Goal: Communication & Community: Answer question/provide support

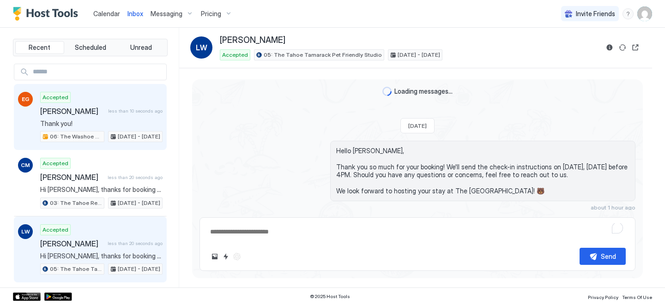
scroll to position [348, 0]
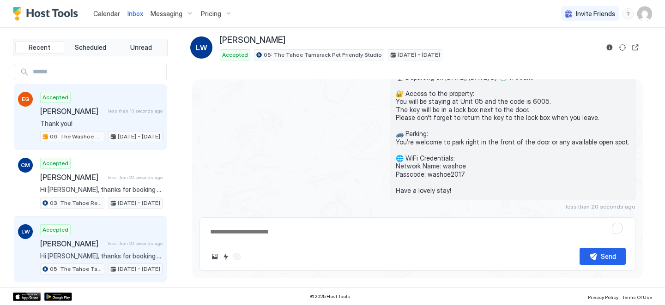
click at [119, 110] on span "less than 10 seconds ago" at bounding box center [135, 111] width 55 height 6
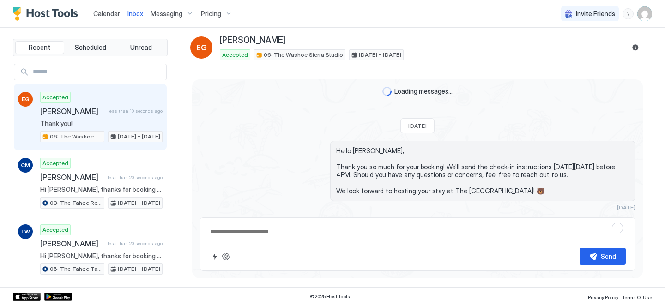
type textarea "*"
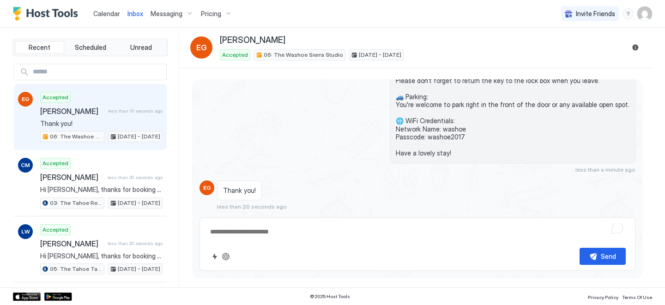
click at [263, 232] on textarea "To enrich screen reader interactions, please activate Accessibility in Grammarl…" at bounding box center [417, 232] width 417 height 17
type textarea "**********"
click at [592, 261] on button "Send" at bounding box center [603, 256] width 46 height 17
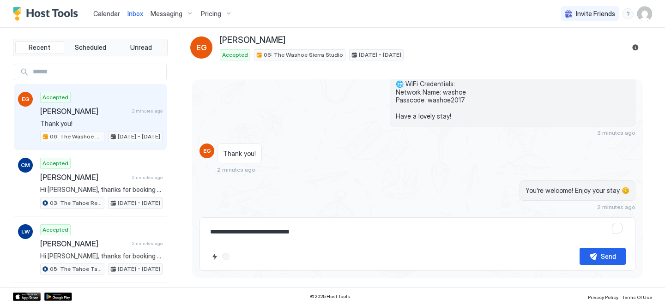
click at [109, 12] on span "Calendar" at bounding box center [106, 14] width 27 height 8
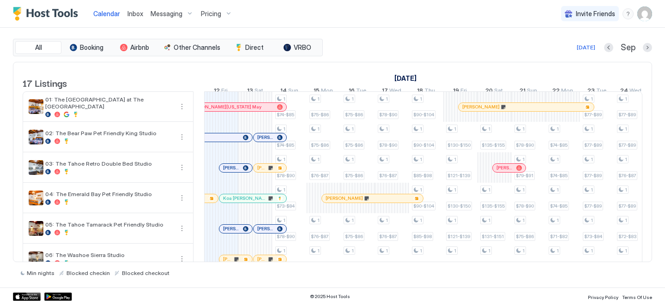
click at [130, 15] on span "Inbox" at bounding box center [135, 14] width 16 height 8
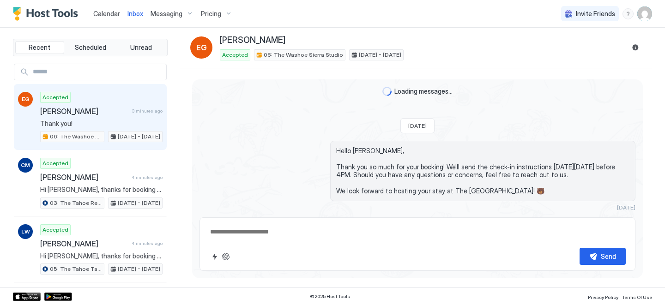
scroll to position [259, 0]
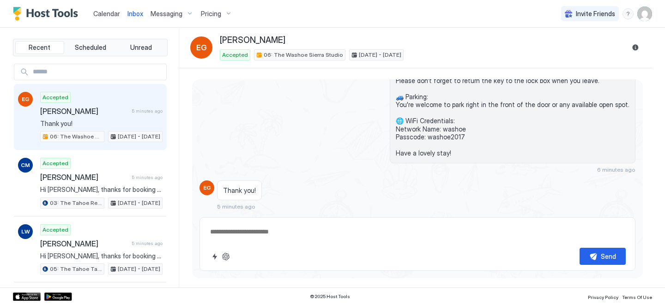
click at [266, 237] on textarea at bounding box center [417, 232] width 417 height 17
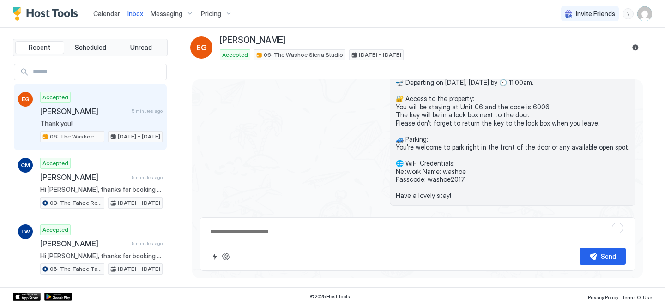
scroll to position [227, 0]
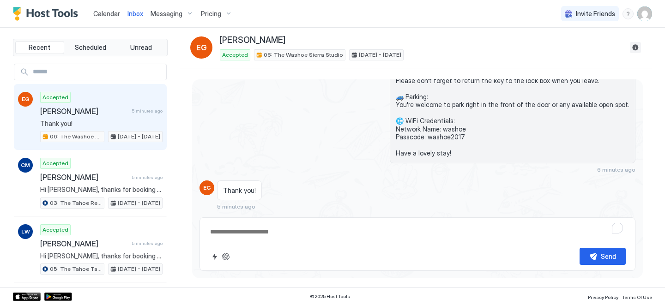
click at [638, 46] on button "Reservation information" at bounding box center [635, 47] width 11 height 11
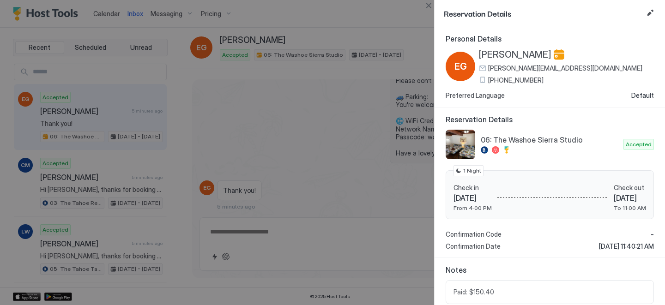
click at [500, 78] on span "[PHONE_NUMBER]" at bounding box center [515, 80] width 55 height 8
click at [510, 54] on span "[PERSON_NAME]" at bounding box center [515, 55] width 73 height 12
click at [400, 118] on div at bounding box center [332, 152] width 665 height 305
click at [430, 12] on div at bounding box center [332, 152] width 665 height 305
click at [430, 6] on button "Close" at bounding box center [428, 5] width 11 height 11
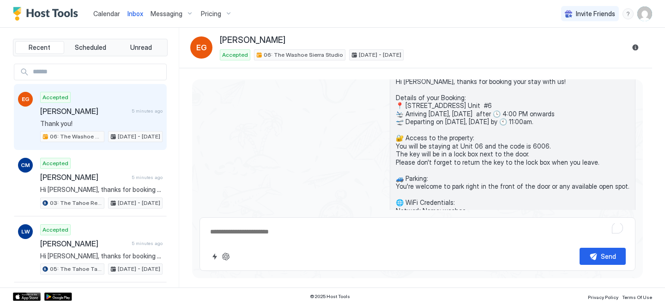
scroll to position [127, 0]
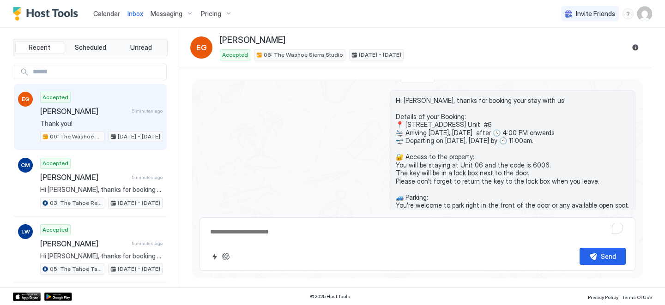
drag, startPoint x: 462, startPoint y: 156, endPoint x: 402, endPoint y: 103, distance: 80.2
click at [402, 103] on span "Hi [PERSON_NAME], thanks for booking your stay with us! Details of your Booking…" at bounding box center [513, 178] width 234 height 162
copy span "Hi [PERSON_NAME], thanks for booking your stay with us! Details of your Booking…"
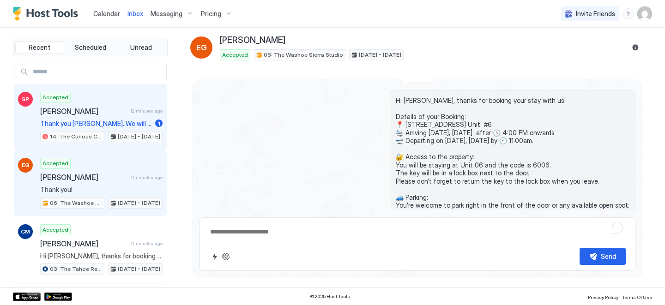
click at [129, 115] on div "[PERSON_NAME] 12 minutes ago" at bounding box center [101, 111] width 122 height 9
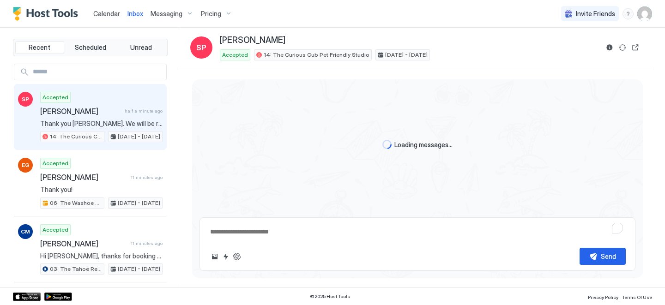
scroll to position [351, 0]
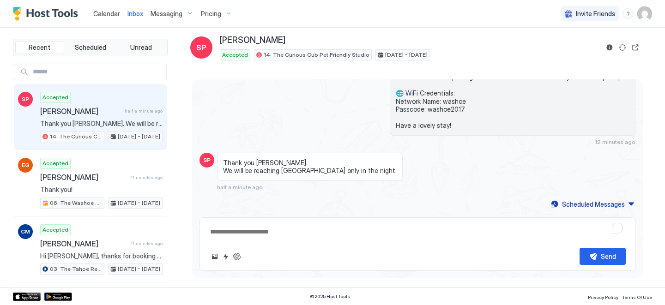
click at [265, 236] on textarea "To enrich screen reader interactions, please activate Accessibility in Grammarl…" at bounding box center [417, 232] width 417 height 17
click at [217, 231] on textarea "**********" at bounding box center [417, 232] width 417 height 17
click at [282, 232] on textarea "**********" at bounding box center [417, 232] width 417 height 17
click at [378, 235] on textarea "**********" at bounding box center [417, 232] width 417 height 17
click at [485, 230] on textarea "**********" at bounding box center [417, 232] width 417 height 17
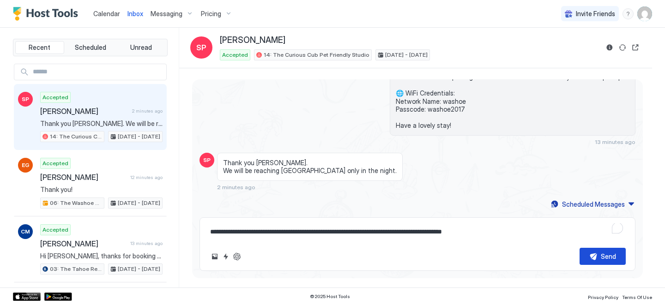
type textarea "**********"
click at [602, 255] on div "Send" at bounding box center [608, 257] width 15 height 10
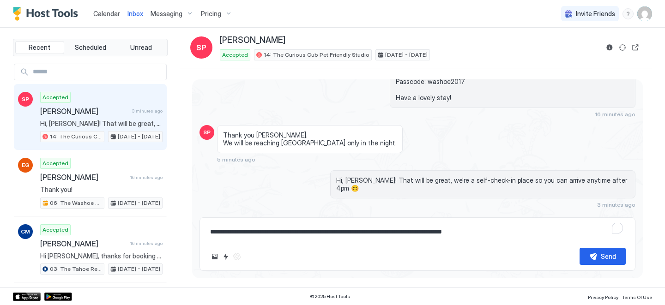
scroll to position [398, 0]
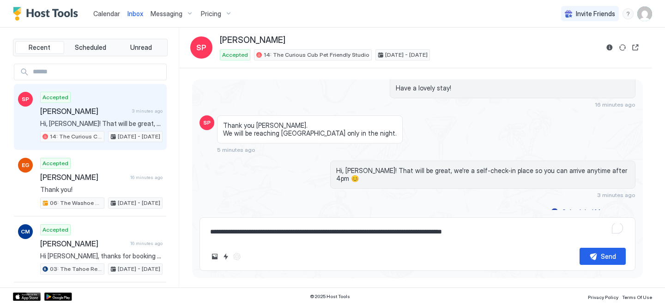
click at [111, 16] on span "Calendar" at bounding box center [106, 14] width 27 height 8
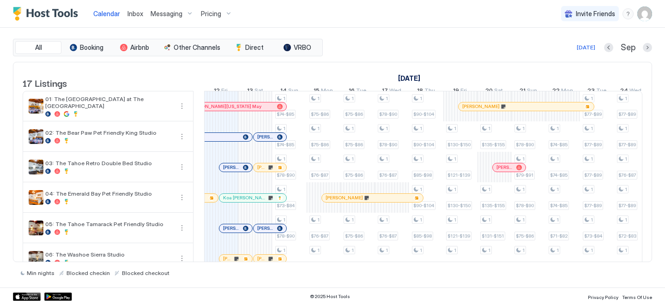
click at [90, 0] on button "Calendar" at bounding box center [107, 13] width 34 height 27
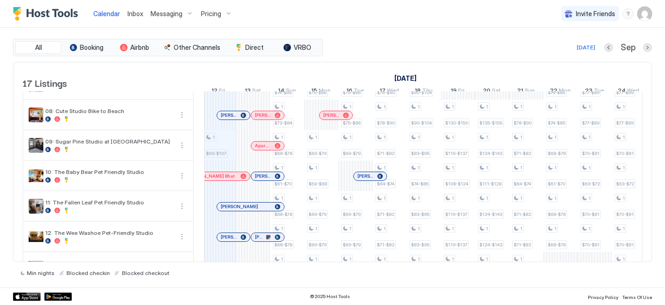
scroll to position [362, 0]
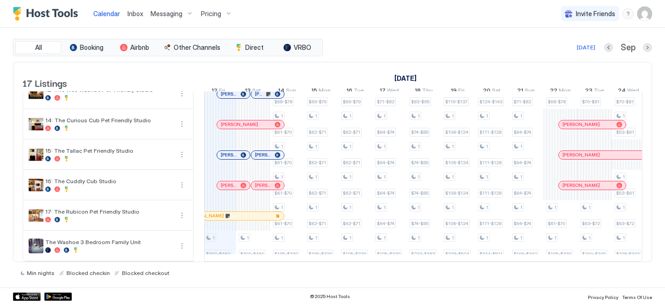
click at [137, 14] on span "Inbox" at bounding box center [135, 14] width 16 height 8
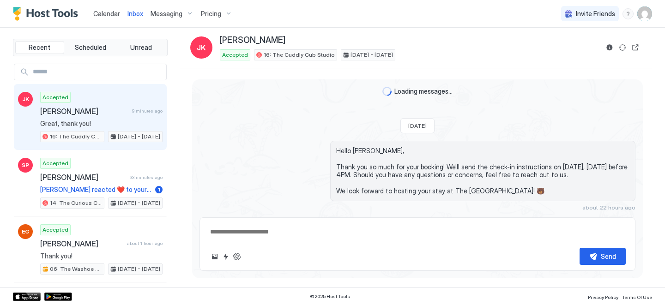
scroll to position [259, 0]
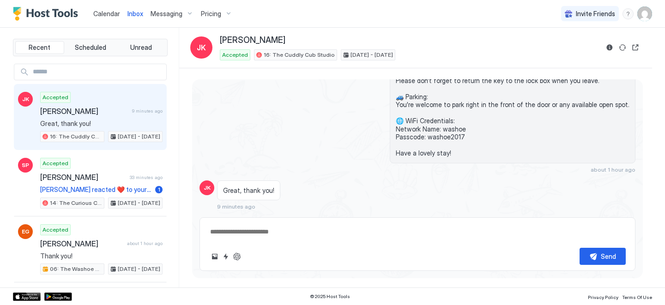
click at [296, 249] on div "Send" at bounding box center [417, 256] width 417 height 17
click at [273, 231] on textarea at bounding box center [417, 232] width 417 height 17
type textarea "**********"
click at [592, 265] on button "Send" at bounding box center [603, 256] width 46 height 17
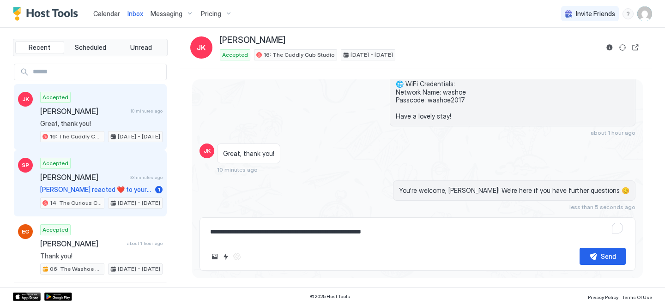
click at [98, 200] on div "14: The Curious Cub Pet Friendly Studio [DATE] - [DATE]" at bounding box center [101, 203] width 122 height 11
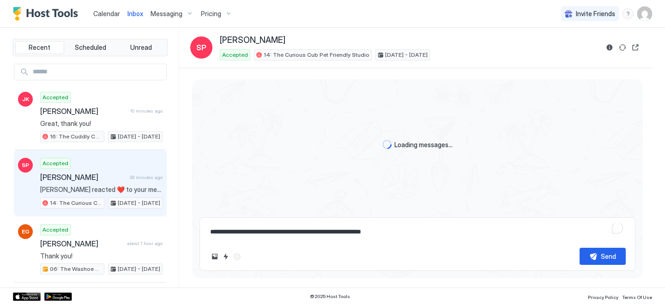
scroll to position [434, 0]
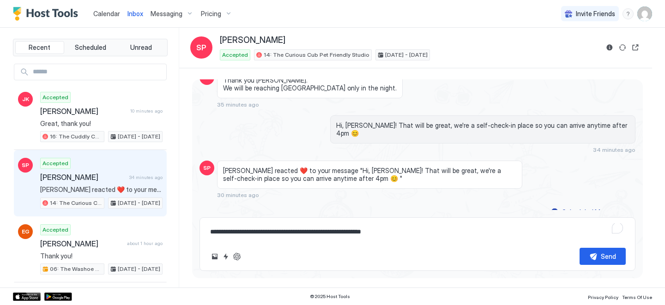
click at [103, 19] on div "Calendar" at bounding box center [107, 13] width 34 height 17
click at [100, 14] on span "Calendar" at bounding box center [106, 14] width 27 height 8
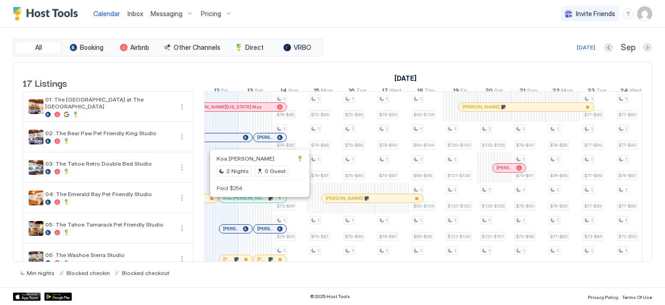
scroll to position [10, 0]
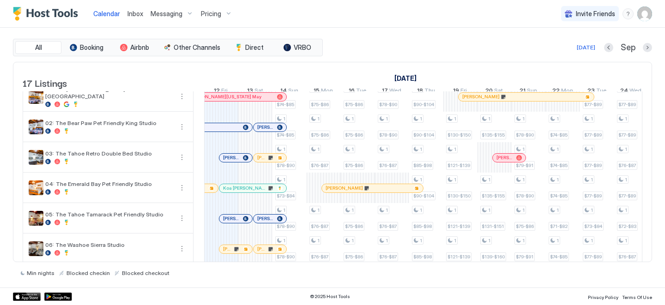
click at [238, 192] on div at bounding box center [237, 188] width 7 height 7
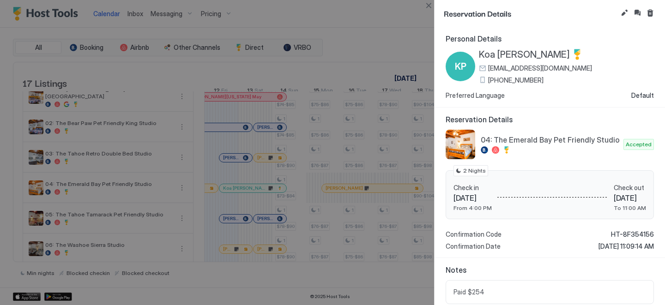
click at [508, 78] on span "[PHONE_NUMBER]" at bounding box center [515, 80] width 55 height 8
click at [430, 2] on button "Close" at bounding box center [428, 5] width 11 height 11
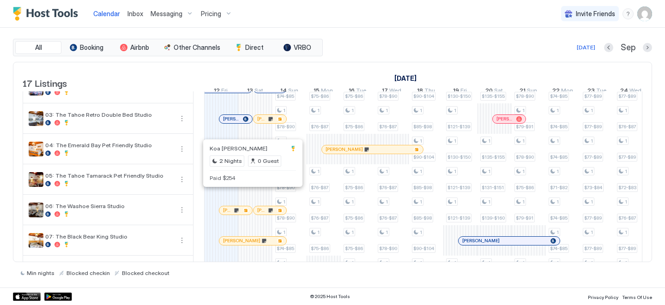
scroll to position [50, 0]
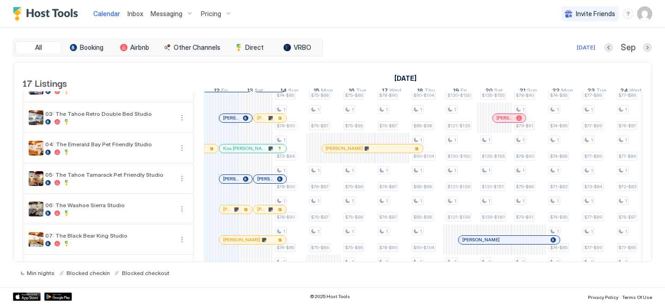
click at [235, 213] on div at bounding box center [235, 209] width 7 height 7
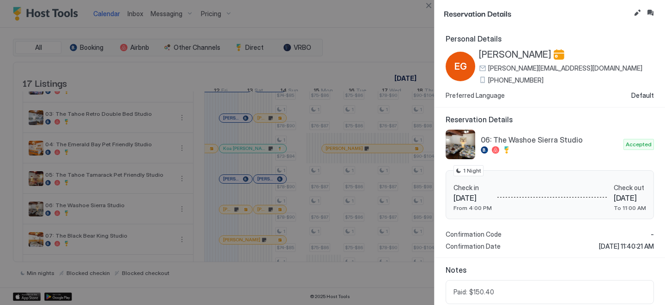
click at [387, 129] on div at bounding box center [332, 152] width 665 height 305
click at [430, 5] on button "Close" at bounding box center [428, 5] width 11 height 11
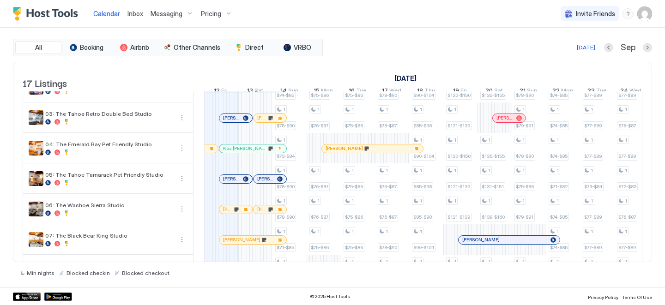
click at [0, 0] on div at bounding box center [0, 0] width 0 height 0
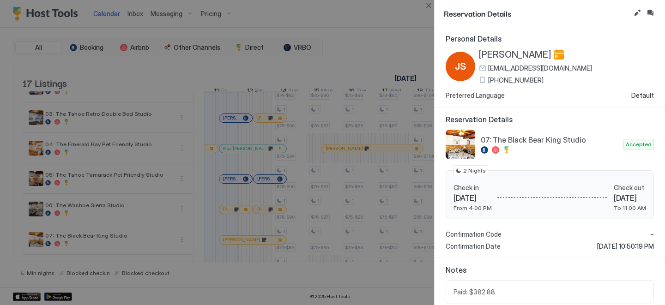
click at [502, 81] on span "[PHONE_NUMBER]" at bounding box center [515, 80] width 55 height 8
click at [428, 7] on button "Close" at bounding box center [428, 5] width 11 height 11
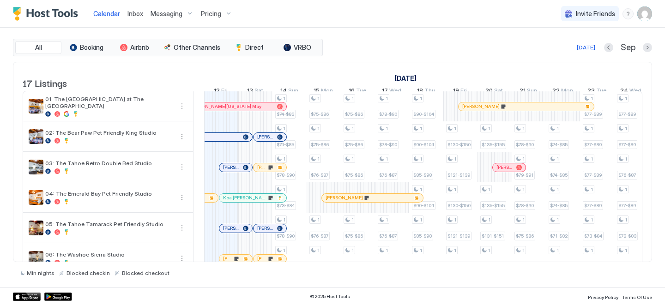
scroll to position [0, 0]
click at [258, 172] on div at bounding box center [258, 167] width 7 height 7
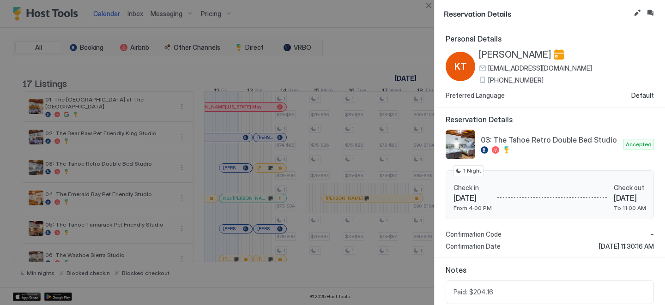
click at [503, 77] on span "[PHONE_NUMBER]" at bounding box center [515, 80] width 55 height 8
click at [425, 8] on button "Close" at bounding box center [428, 5] width 11 height 11
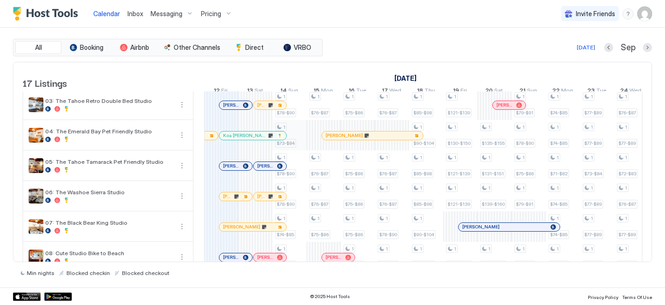
scroll to position [66, 0]
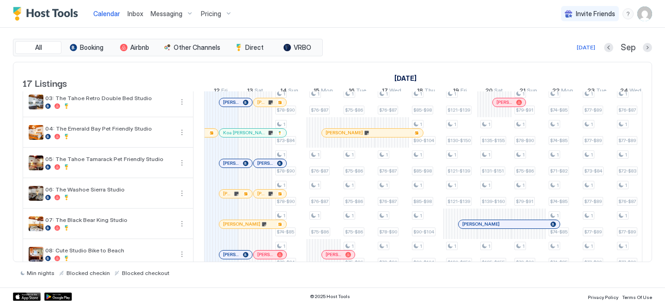
click at [262, 198] on div at bounding box center [261, 193] width 7 height 7
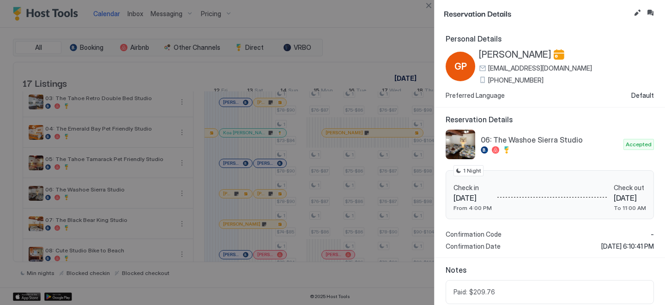
click at [506, 81] on span "[PHONE_NUMBER]" at bounding box center [515, 80] width 55 height 8
click at [429, 5] on button "Close" at bounding box center [428, 5] width 11 height 11
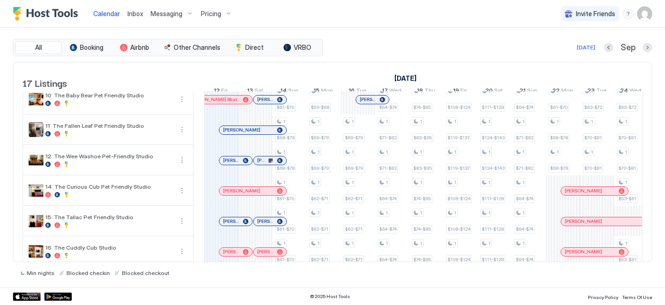
scroll to position [362, 0]
